Goal: Information Seeking & Learning: Learn about a topic

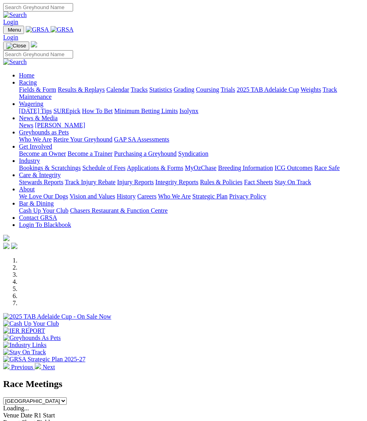
click at [6, 32] on img "Toggle navigation" at bounding box center [6, 32] width 0 height 0
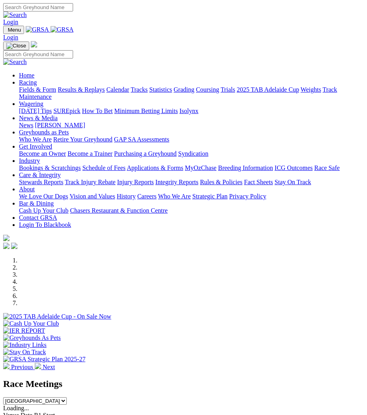
click at [37, 85] on img at bounding box center [37, 85] width 0 height 0
click at [129, 93] on link "Calendar" at bounding box center [117, 89] width 23 height 7
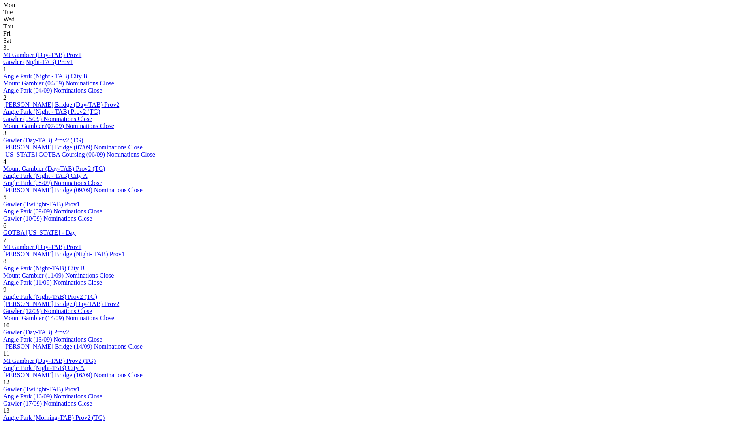
scroll to position [395, 0]
drag, startPoint x: 488, startPoint y: 166, endPoint x: 522, endPoint y: 190, distance: 41.0
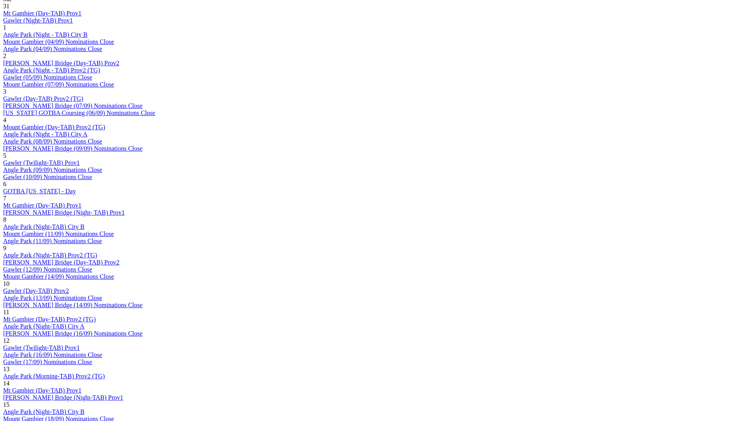
scroll to position [435, 0]
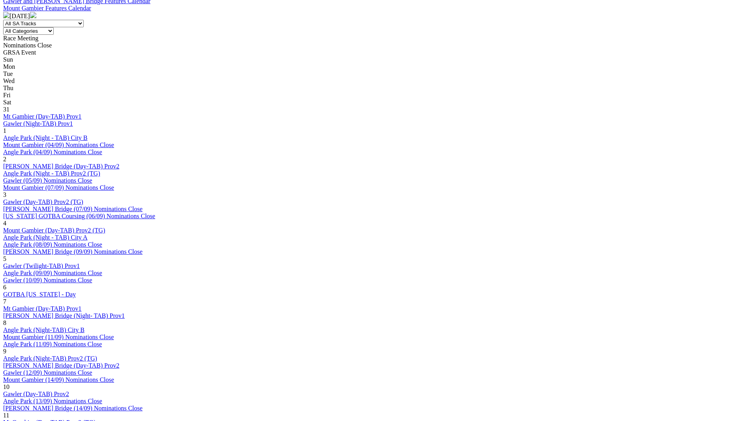
scroll to position [356, 0]
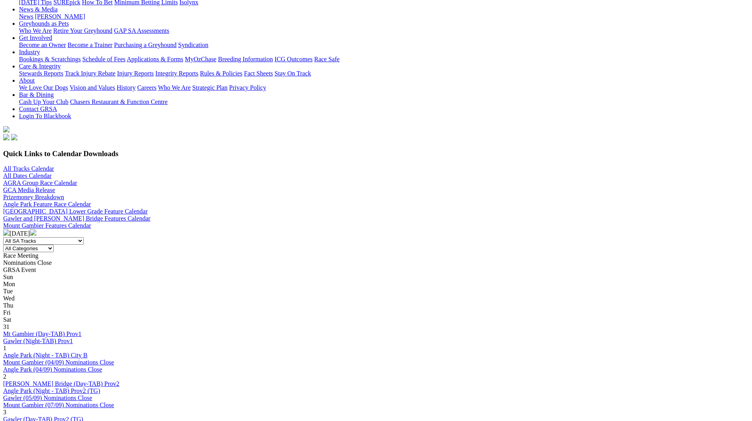
scroll to position [277, 0]
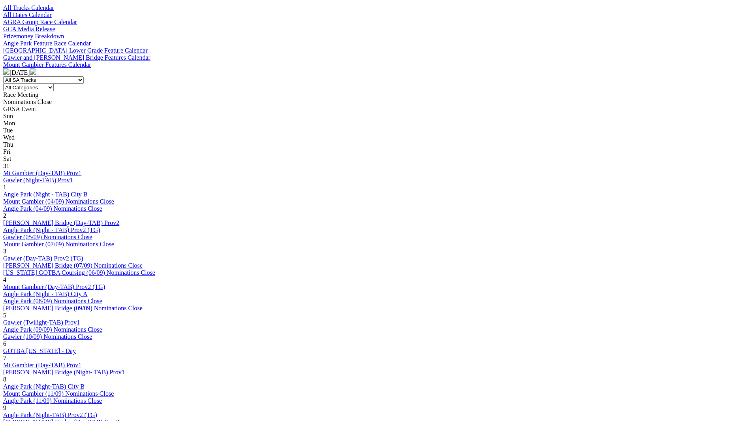
drag, startPoint x: 497, startPoint y: 286, endPoint x: 543, endPoint y: 309, distance: 51.4
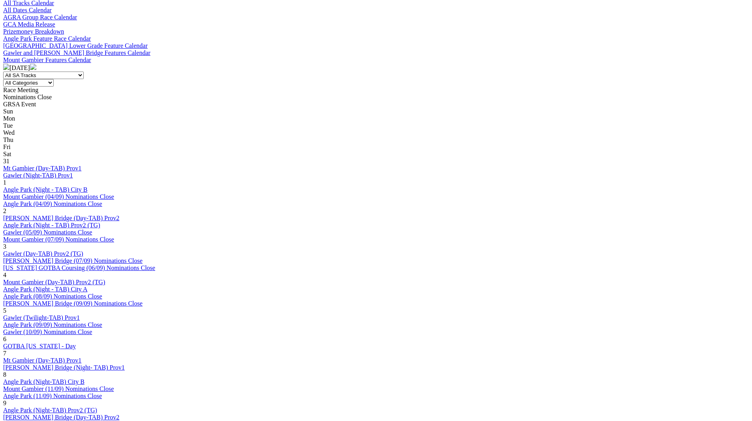
scroll to position [277, 0]
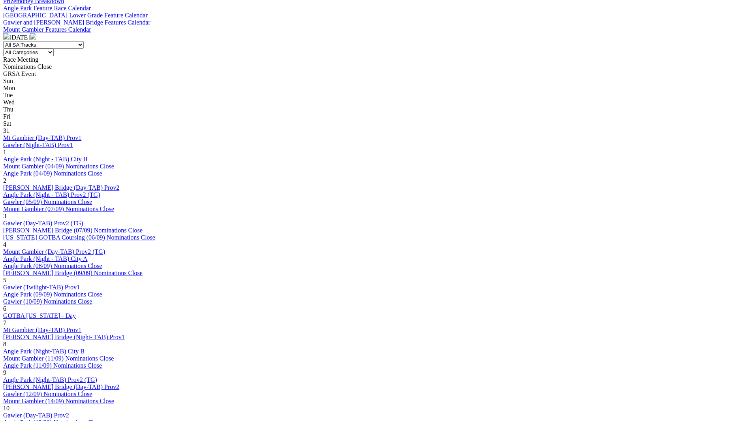
scroll to position [356, 0]
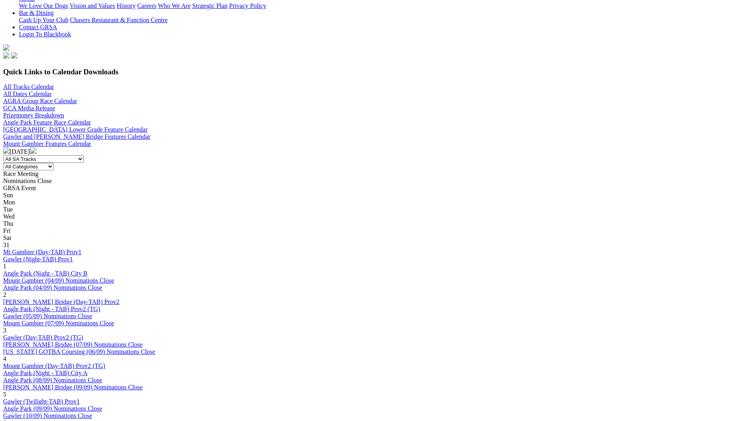
scroll to position [277, 0]
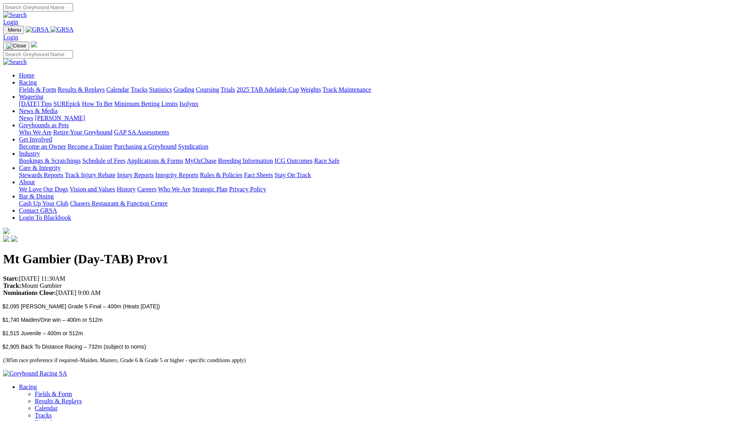
click at [83, 330] on span "$1,515 Juvenile – 400m or 512m" at bounding box center [42, 333] width 81 height 6
click at [159, 252] on div "Mt Gambier (Day-TAB) Prov1 Start: 26/09/2025 11:30AM Track: Mount Gambier Nomin…" at bounding box center [376, 307] width 746 height 111
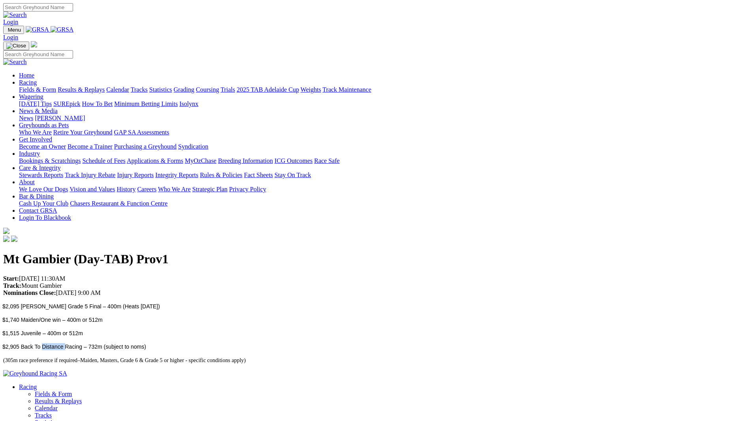
click at [146, 344] on span "$2,905 Back To Distance Racing – 732m (subject to noms)" at bounding box center [74, 347] width 144 height 6
click at [166, 252] on div "Mt Gambier (Day-TAB) Prov1 Start: 26/09/2025 11:30AM Track: Mount Gambier Nomin…" at bounding box center [376, 307] width 746 height 111
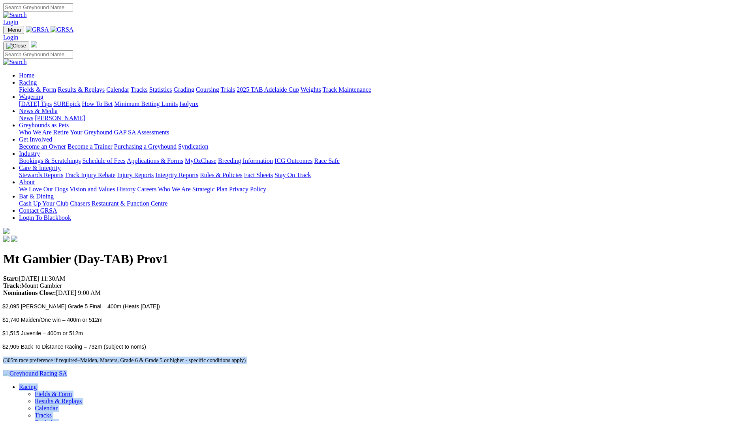
click at [166, 252] on div "Mt Gambier (Day-TAB) Prov1 Start: 26/09/2025 11:30AM Track: Mount Gambier Nomin…" at bounding box center [376, 307] width 746 height 111
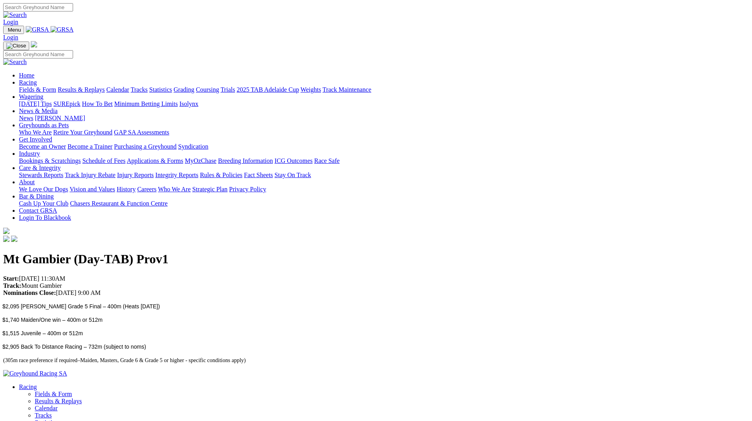
click at [169, 275] on p "Start: 26/09/2025 11:30AM Track: Mount Gambier Nominations Close: 21/10/2025 9:…" at bounding box center [376, 285] width 746 height 21
click at [160, 303] on span "$2,095 Kevin Jones Grade 5 Final – 400m (Heats Sunday 19/10/25)" at bounding box center [81, 306] width 158 height 6
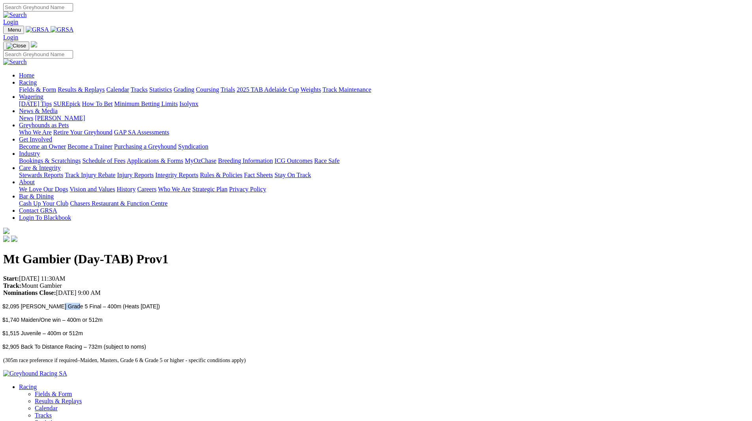
click at [160, 303] on span "$2,095 Kevin Jones Grade 5 Final – 400m (Heats Sunday 19/10/25)" at bounding box center [81, 306] width 158 height 6
click at [177, 252] on div "Mt Gambier (Day-TAB) Prov1 Start: 26/09/2025 11:30AM Track: Mount Gambier Nomin…" at bounding box center [376, 307] width 746 height 111
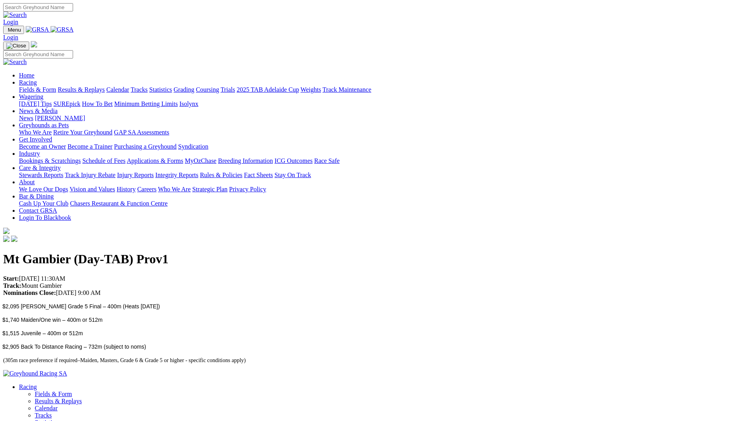
click at [195, 252] on div "Mt Gambier (Day-TAB) Prov1 Start: 26/09/2025 11:30AM Track: Mount Gambier Nomin…" at bounding box center [376, 307] width 746 height 111
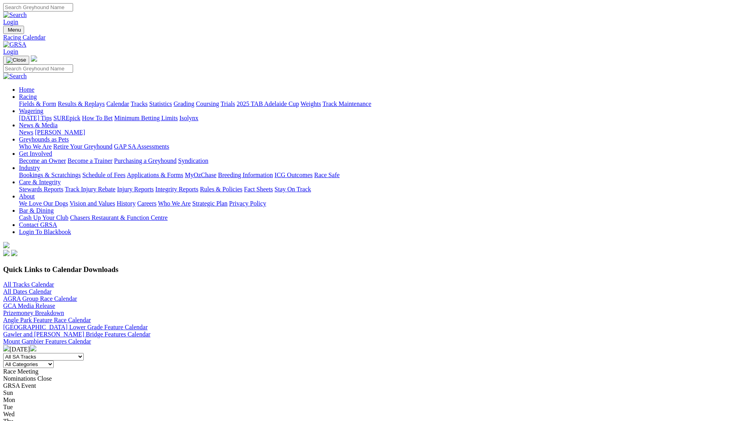
drag, startPoint x: 642, startPoint y: 33, endPoint x: 635, endPoint y: 34, distance: 6.3
click at [57, 221] on link "Contact GRSA" at bounding box center [38, 224] width 38 height 7
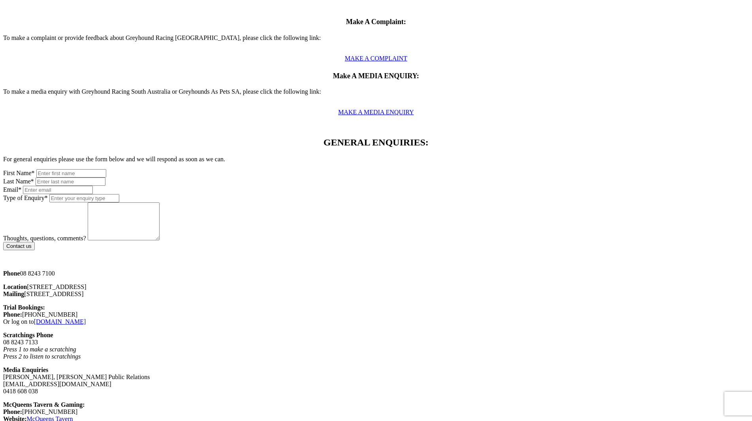
scroll to position [356, 0]
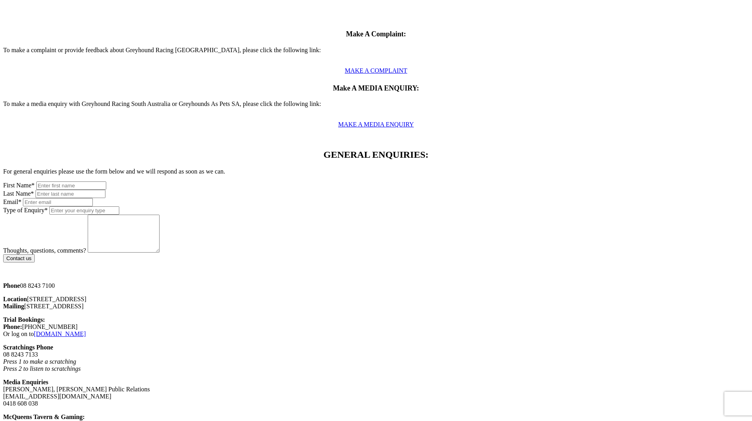
drag, startPoint x: 13, startPoint y: 1, endPoint x: 10, endPoint y: -4, distance: 6.2
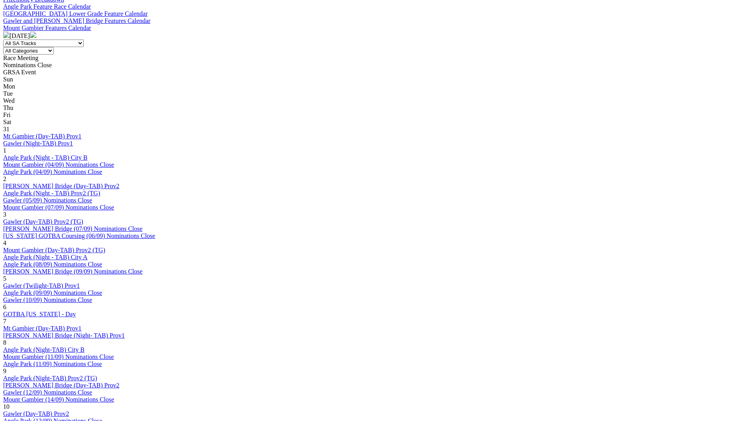
scroll to position [316, 0]
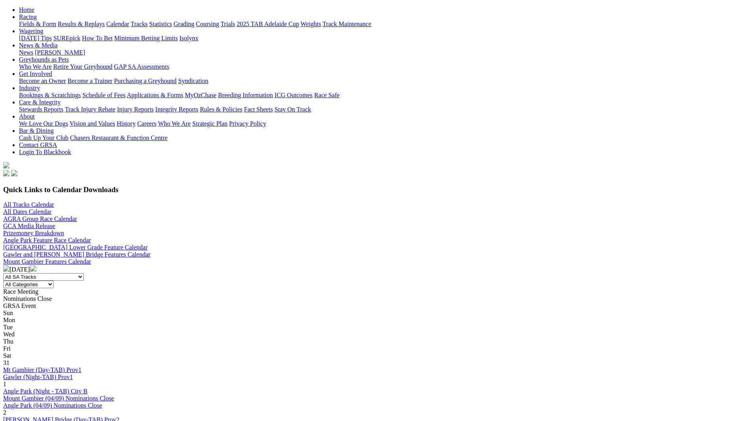
scroll to position [79, 0]
click at [36, 266] on img at bounding box center [33, 269] width 6 height 6
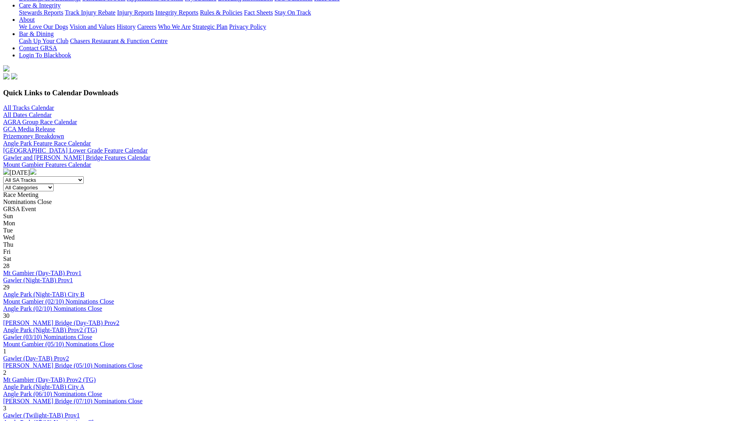
scroll to position [158, 0]
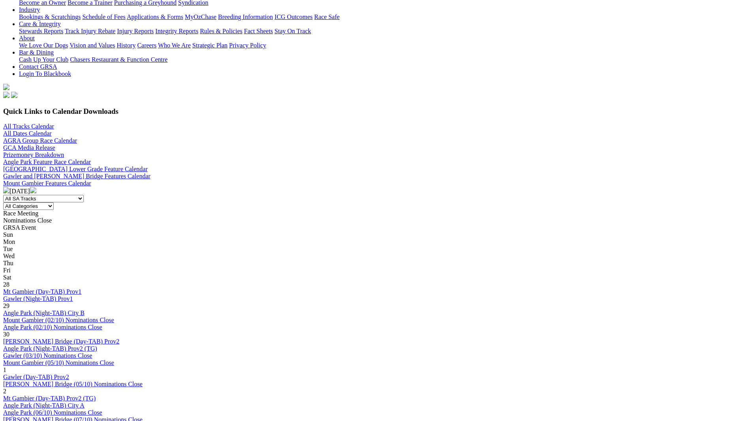
click at [36, 187] on img at bounding box center [33, 190] width 6 height 6
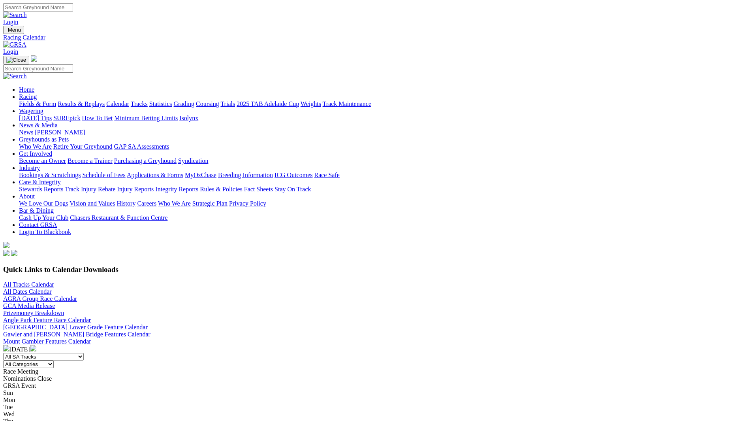
click at [9, 345] on img at bounding box center [6, 348] width 6 height 6
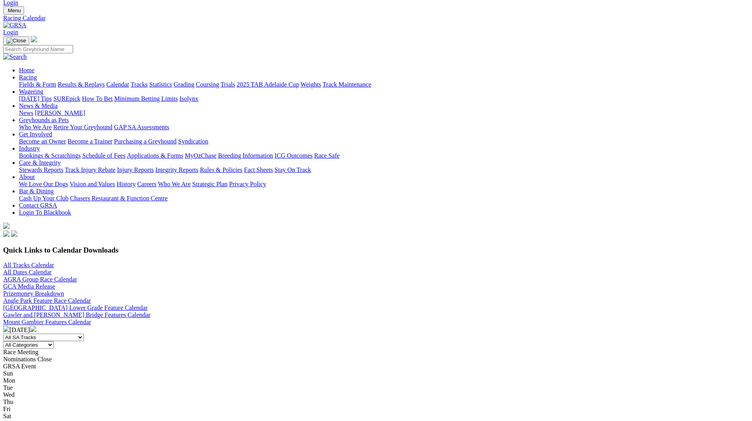
scroll to position [108, 0]
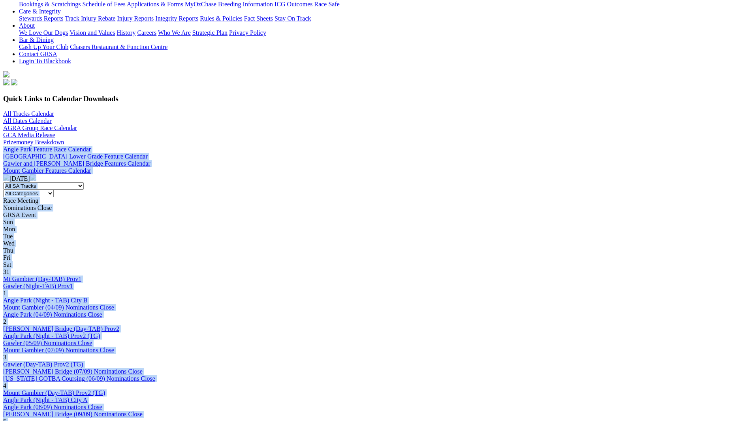
scroll to position [112, 0]
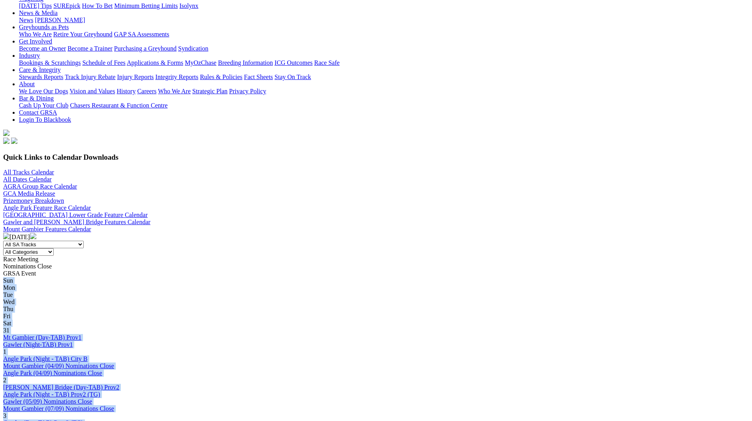
drag, startPoint x: 606, startPoint y: 256, endPoint x: 115, endPoint y: 165, distance: 499.2
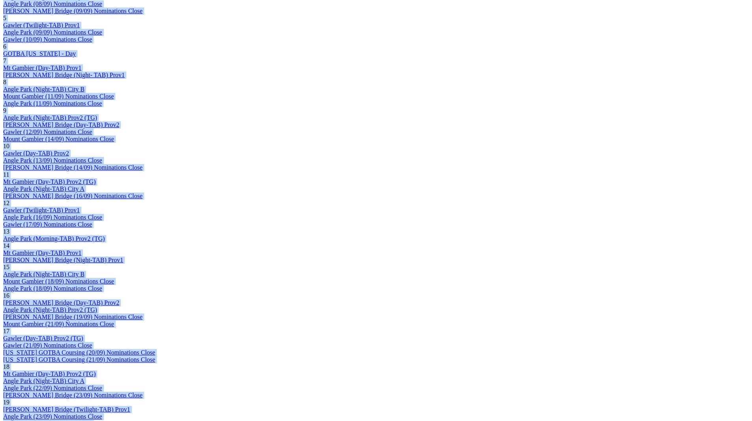
drag, startPoint x: 104, startPoint y: 153, endPoint x: 572, endPoint y: 124, distance: 469.4
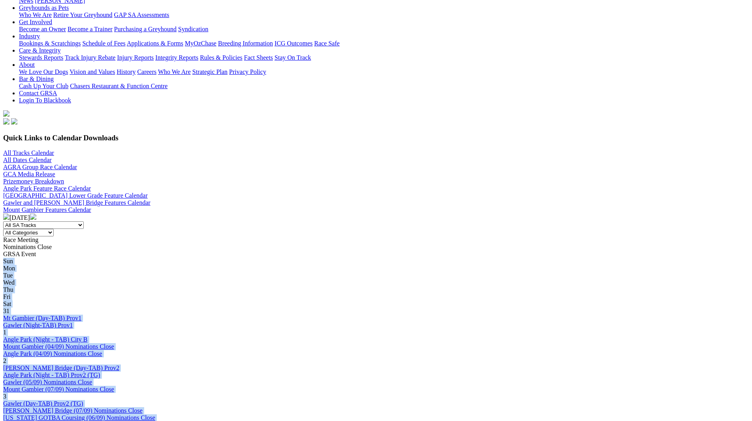
scroll to position [100, 0]
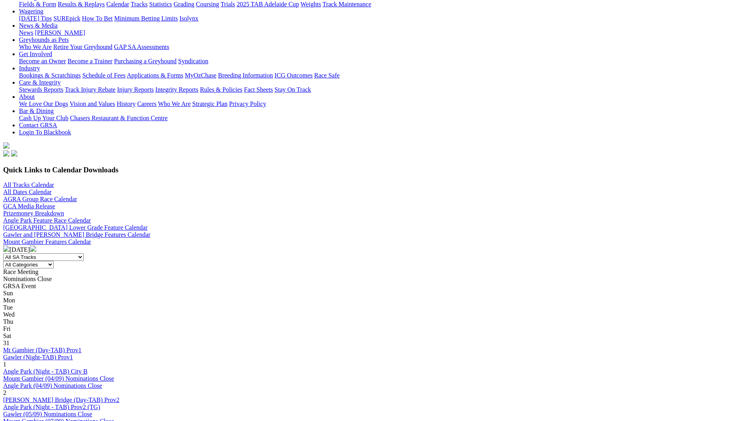
click at [508, 217] on div "Angle Park Feature Race Calendar Angle Park Lower Grade Feature Calendar Gawler…" at bounding box center [376, 231] width 746 height 28
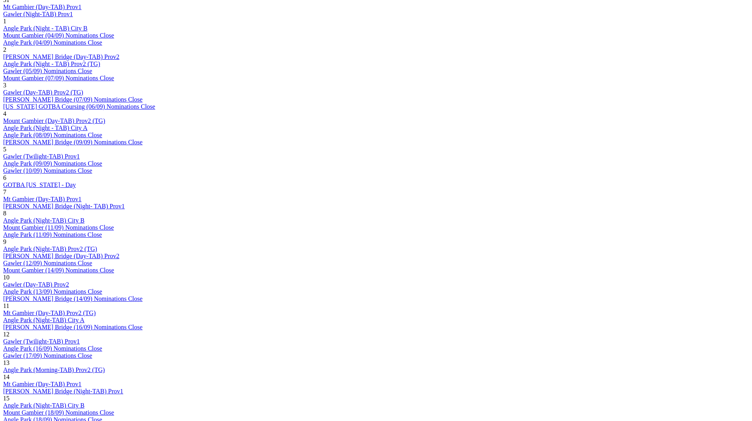
scroll to position [455, 0]
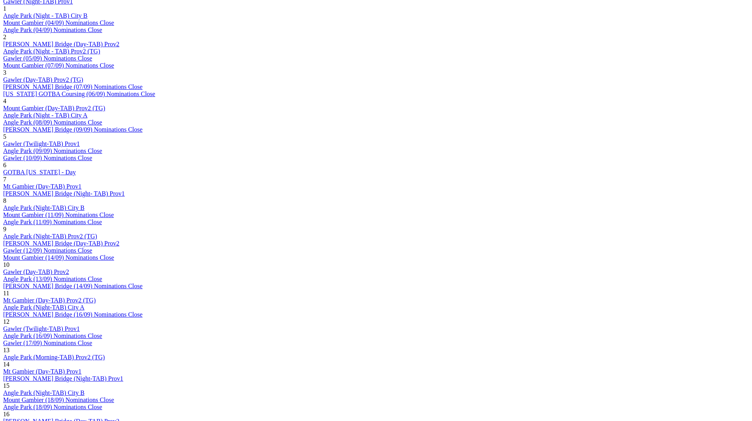
drag, startPoint x: 491, startPoint y: 121, endPoint x: 524, endPoint y: 130, distance: 34.9
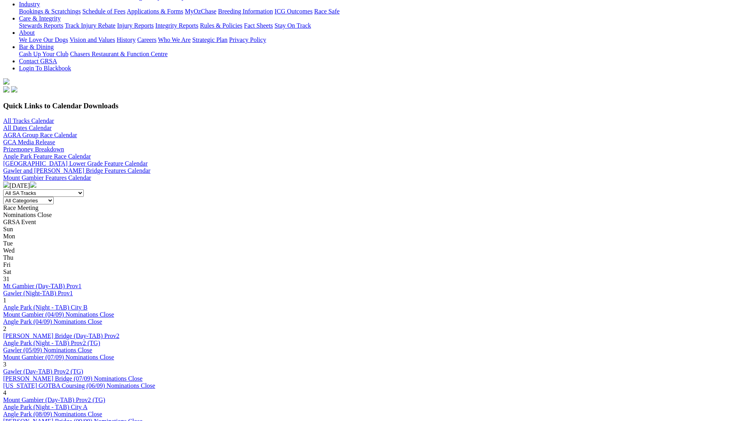
scroll to position [119, 0]
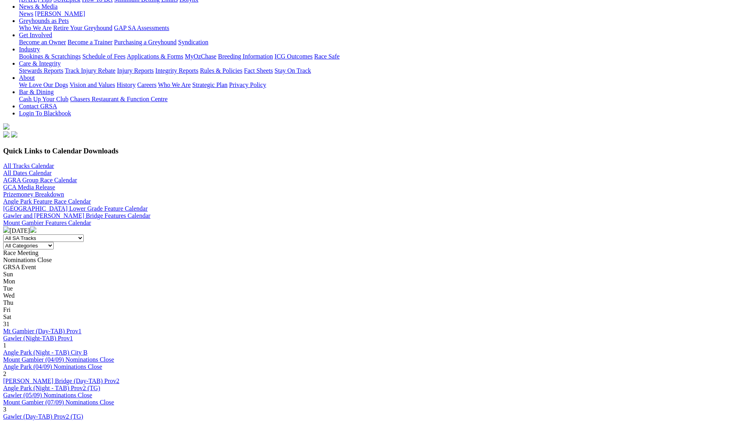
click at [36, 226] on img at bounding box center [33, 229] width 6 height 6
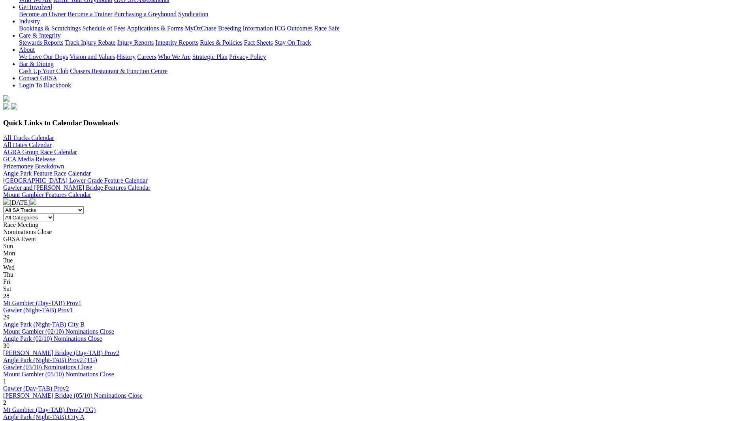
scroll to position [158, 0]
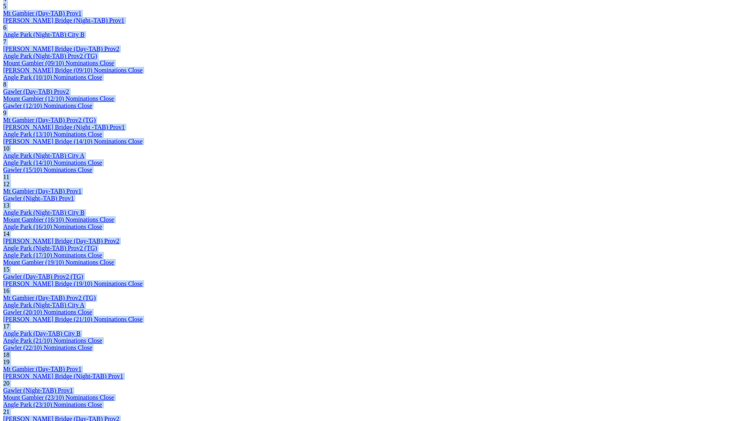
drag, startPoint x: 117, startPoint y: 136, endPoint x: 547, endPoint y: 56, distance: 437.1
click at [547, 56] on div "Sun Mon Tue Wed Thu Fri Sat 28 Mt Gambier (Day-TAB) Prov1 Gawler (Night-TAB) Pr…" at bounding box center [376, 223] width 746 height 896
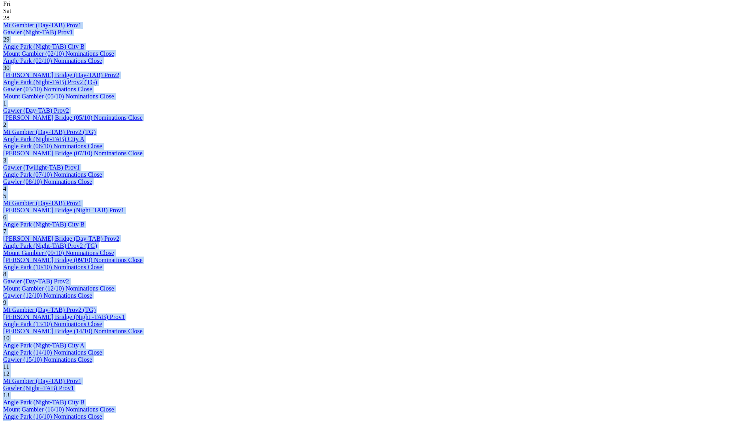
scroll to position [377, 0]
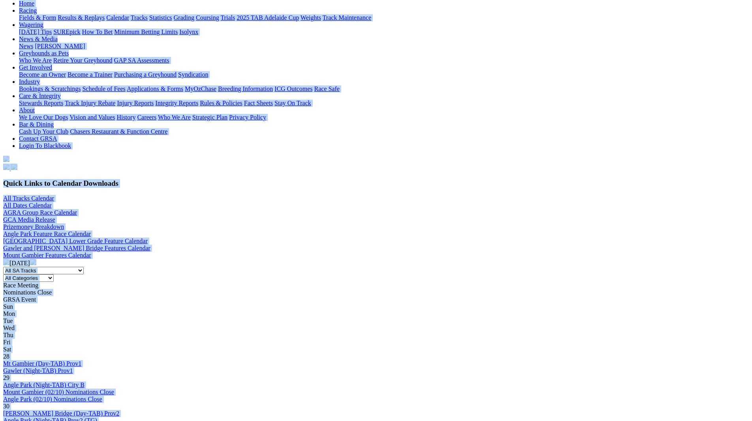
scroll to position [0, 0]
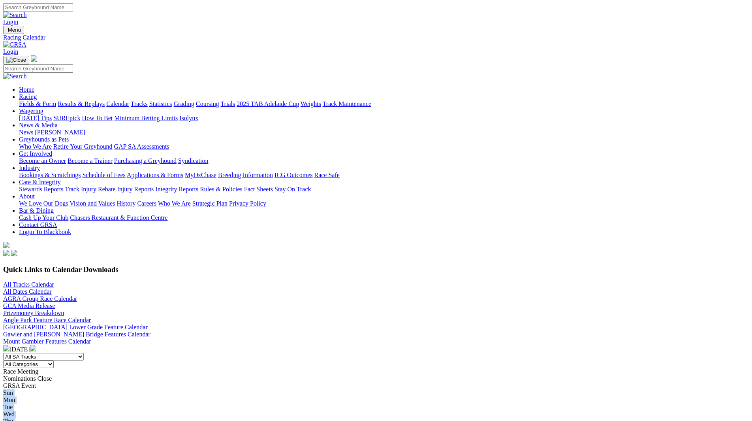
drag, startPoint x: 683, startPoint y: 335, endPoint x: 180, endPoint y: 277, distance: 506.3
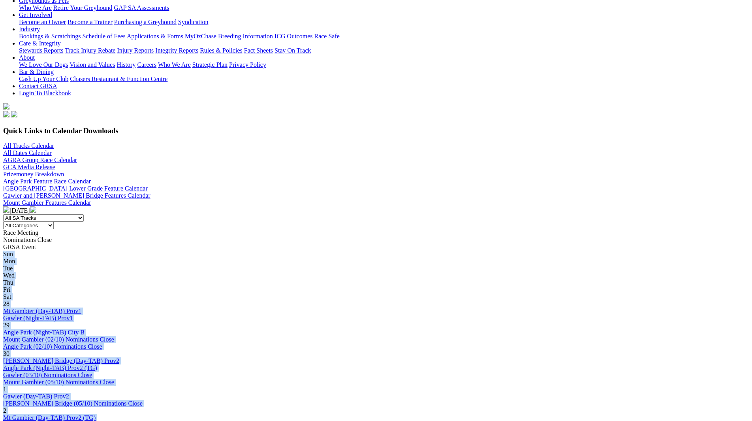
scroll to position [158, 0]
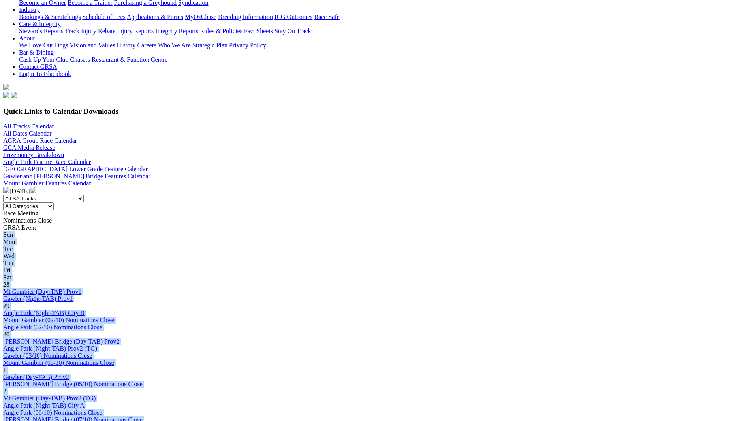
click at [138, 231] on div "Sun" at bounding box center [376, 234] width 746 height 7
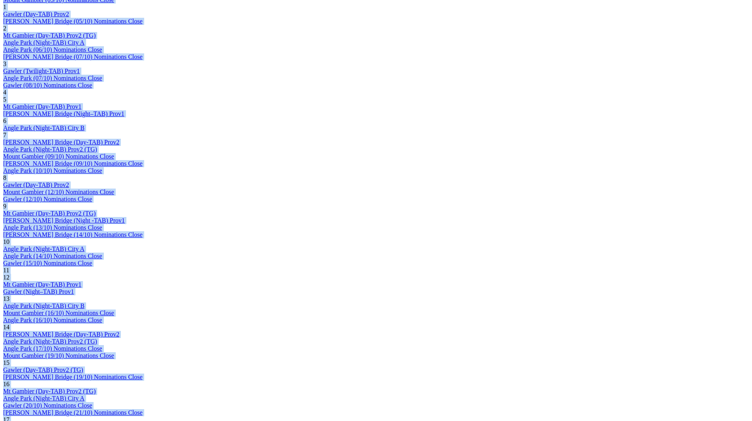
scroll to position [561, 0]
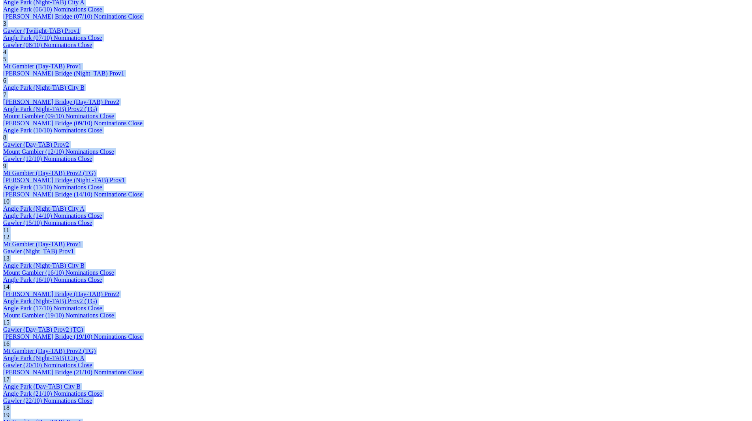
drag, startPoint x: 189, startPoint y: 121, endPoint x: 625, endPoint y: 119, distance: 436.2
click at [625, 120] on div "Sun Mon Tue Wed Thu Fri Sat 28 Mt Gambier (Day-TAB) Prov1 Gawler (Night-TAB) Pr…" at bounding box center [376, 276] width 746 height 896
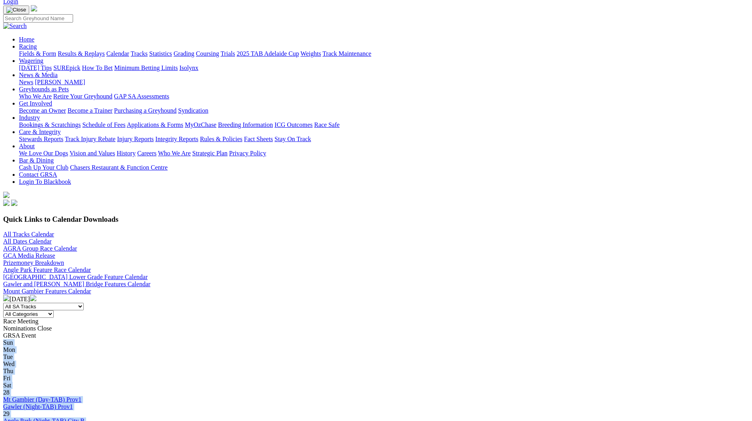
scroll to position [0, 0]
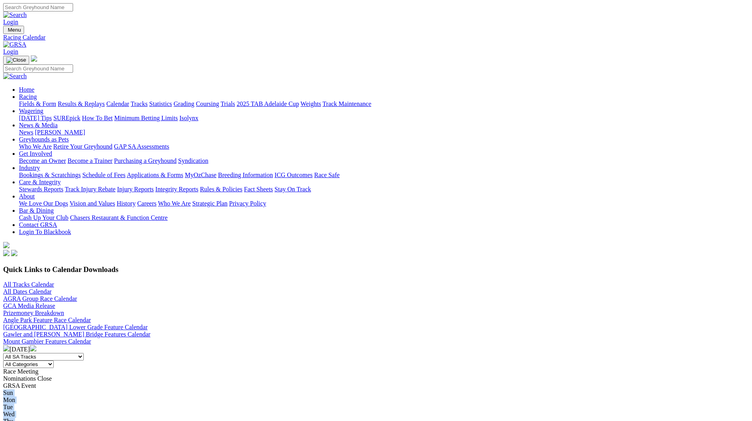
click at [36, 345] on img at bounding box center [33, 348] width 6 height 6
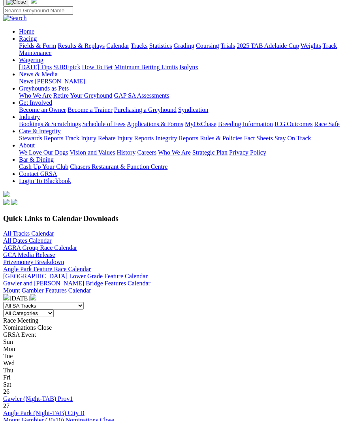
scroll to position [119, 0]
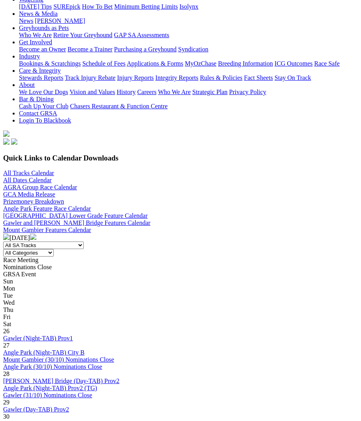
click at [9, 234] on img at bounding box center [6, 237] width 6 height 6
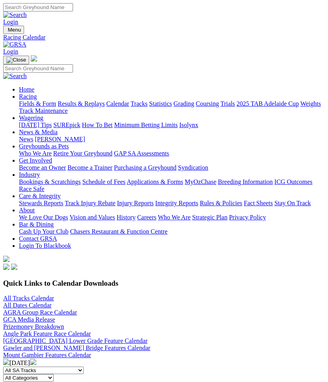
click at [9, 359] on img at bounding box center [6, 362] width 6 height 6
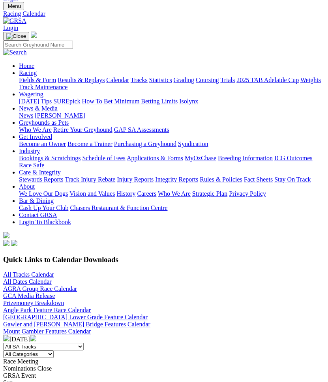
scroll to position [36, 0]
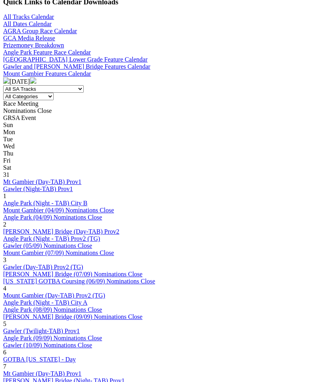
scroll to position [179, 0]
